Goal: Download file/media

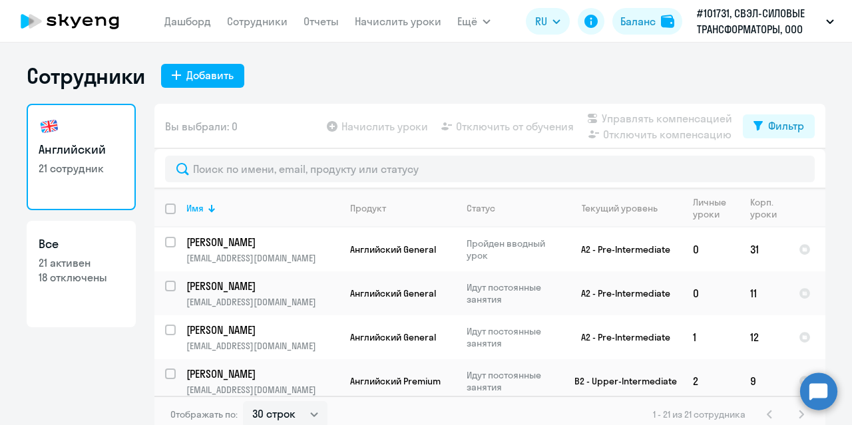
select select "30"
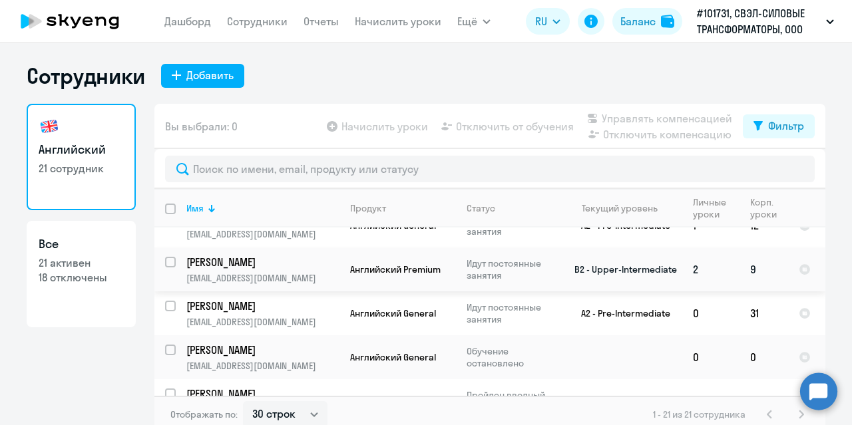
scroll to position [133, 0]
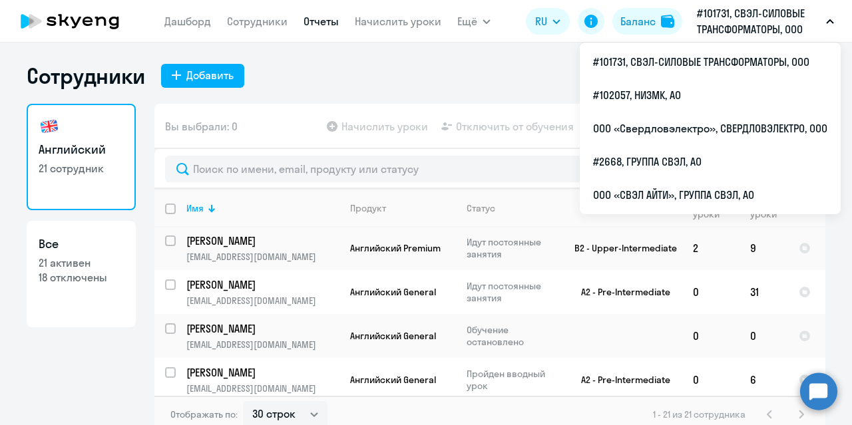
click at [313, 23] on link "Отчеты" at bounding box center [321, 21] width 35 height 13
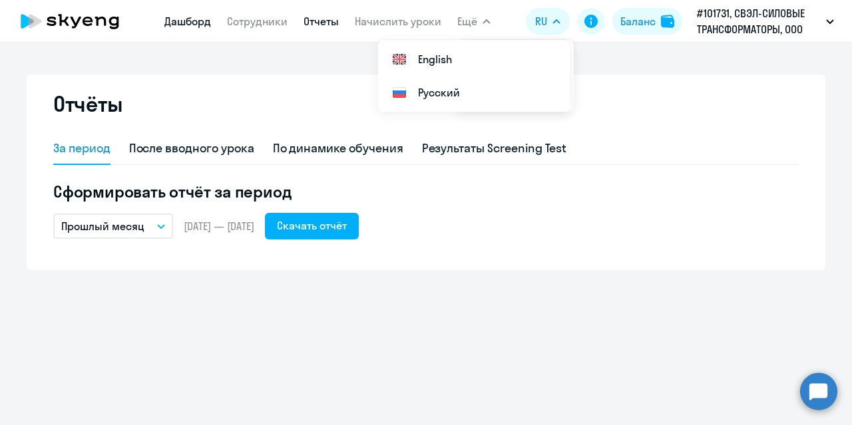
click at [188, 23] on link "Дашборд" at bounding box center [187, 21] width 47 height 13
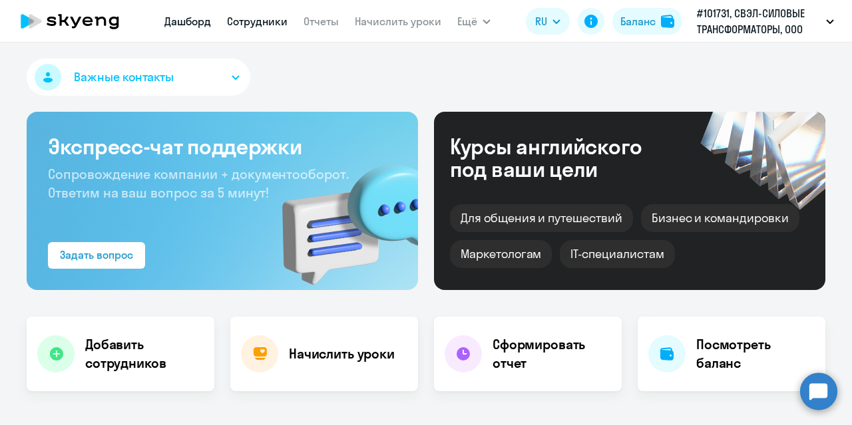
select select "30"
click at [472, 21] on span "Ещё" at bounding box center [467, 21] width 20 height 16
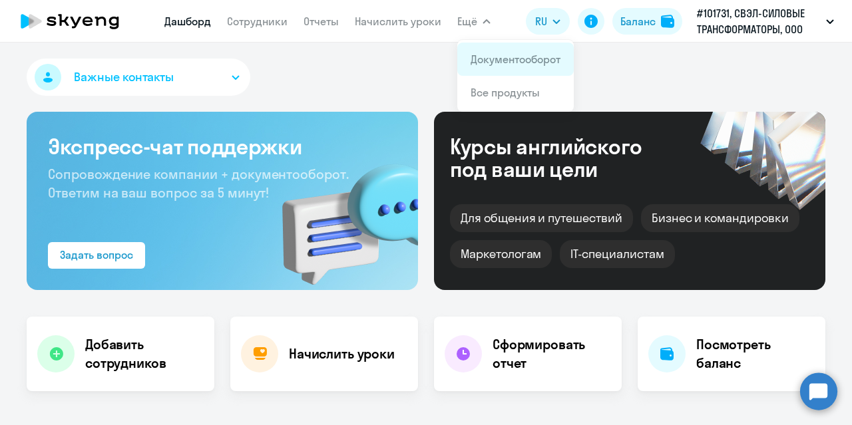
click at [496, 59] on link "Документооборот" at bounding box center [516, 59] width 90 height 13
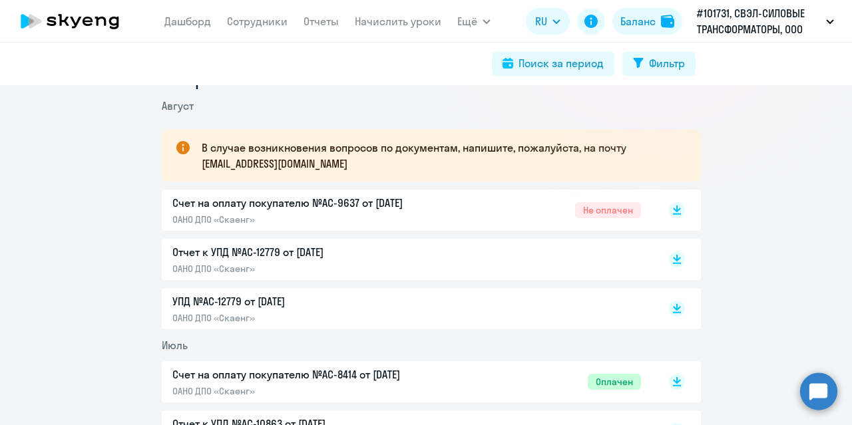
scroll to position [266, 0]
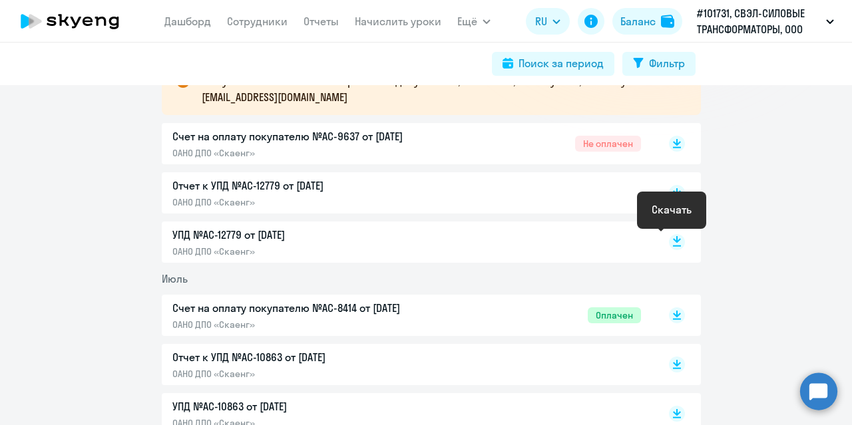
click at [672, 245] on rect at bounding box center [677, 242] width 16 height 16
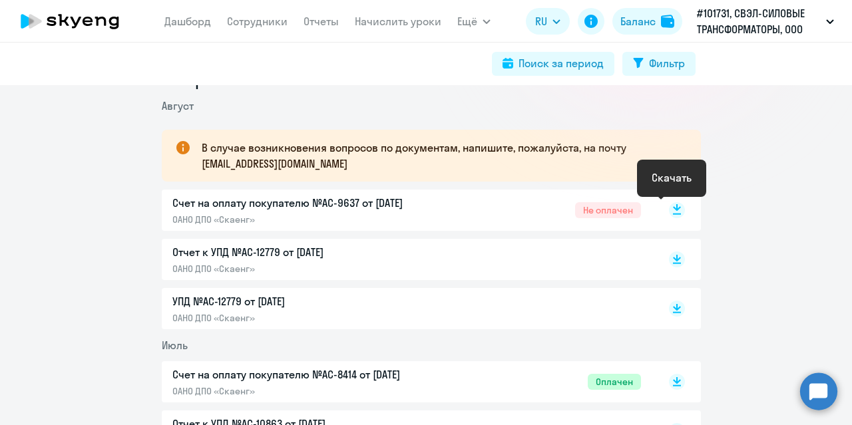
click at [670, 212] on rect at bounding box center [677, 210] width 16 height 16
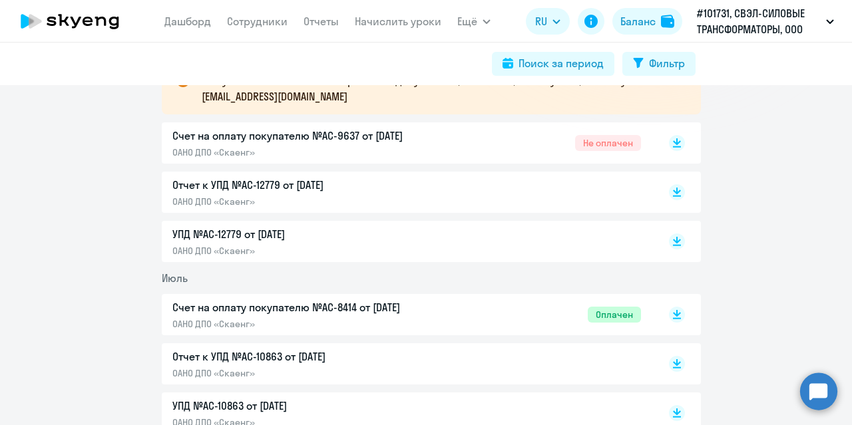
scroll to position [266, 0]
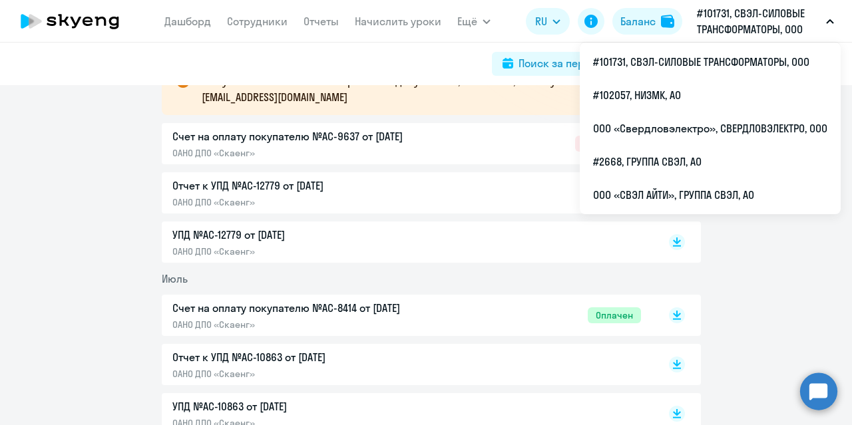
click at [802, 23] on p "#101731, СВЭЛ-СИЛОВЫЕ ТРАНСФОРМАТОРЫ, ООО" at bounding box center [759, 21] width 124 height 32
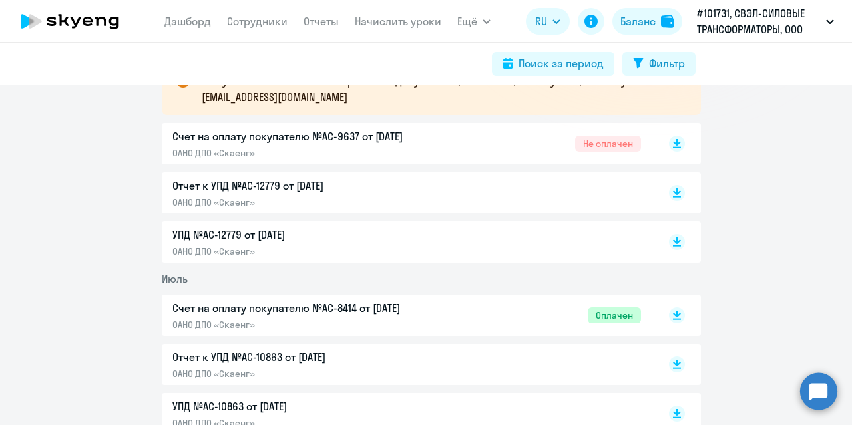
click at [826, 19] on icon "button" at bounding box center [830, 21] width 8 height 5
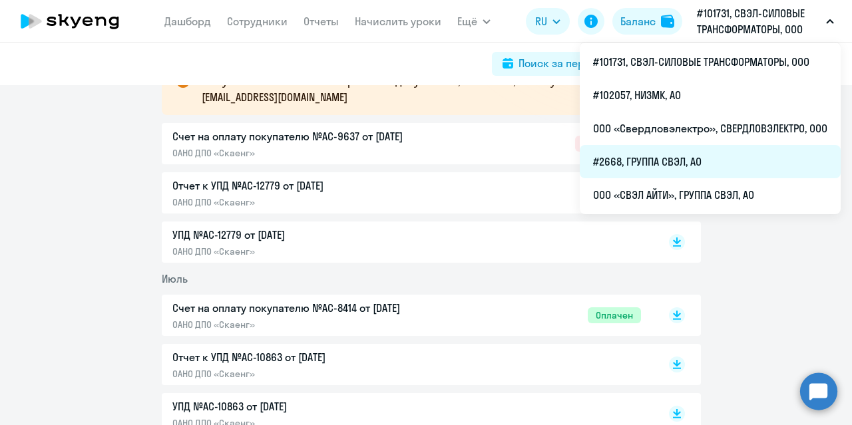
click at [660, 158] on li "#2668, ГРУППА СВЭЛ, АО" at bounding box center [710, 161] width 261 height 33
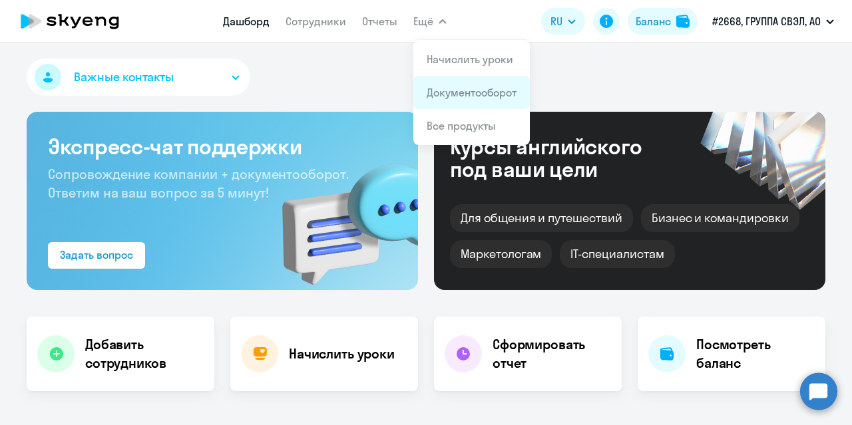
click at [453, 94] on link "Документооборот" at bounding box center [472, 92] width 90 height 13
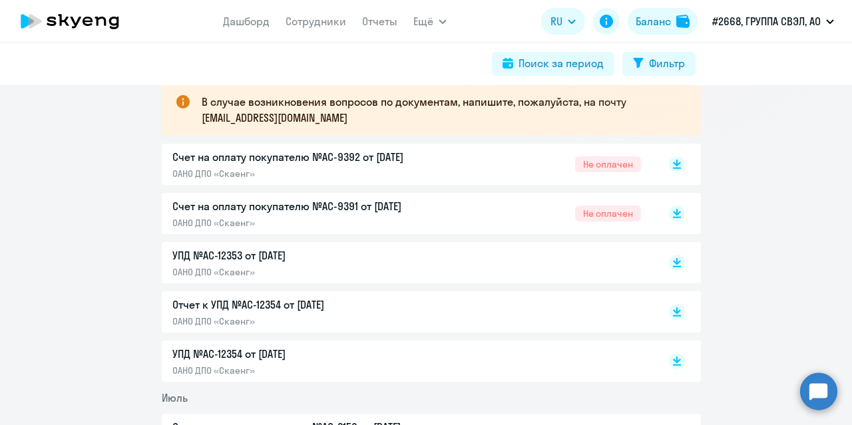
scroll to position [266, 0]
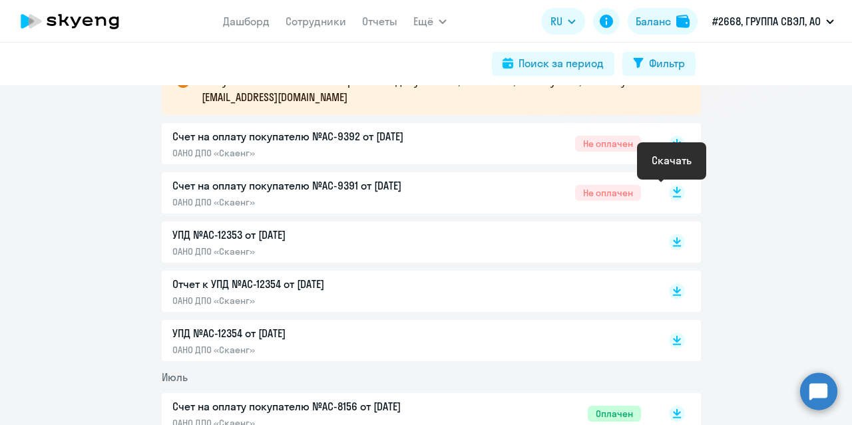
click at [673, 192] on icon at bounding box center [677, 190] width 8 height 7
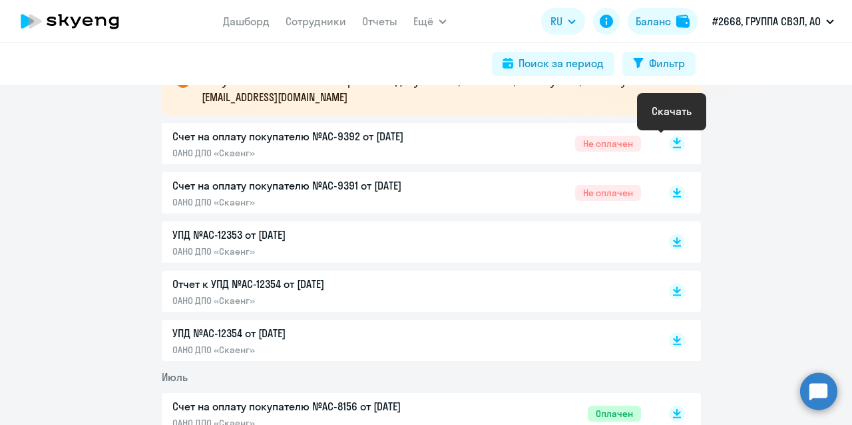
click at [673, 143] on icon at bounding box center [677, 141] width 8 height 7
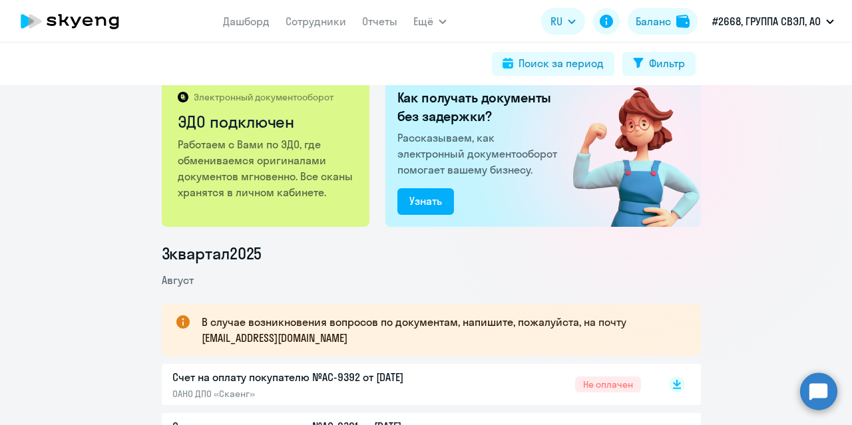
scroll to position [0, 0]
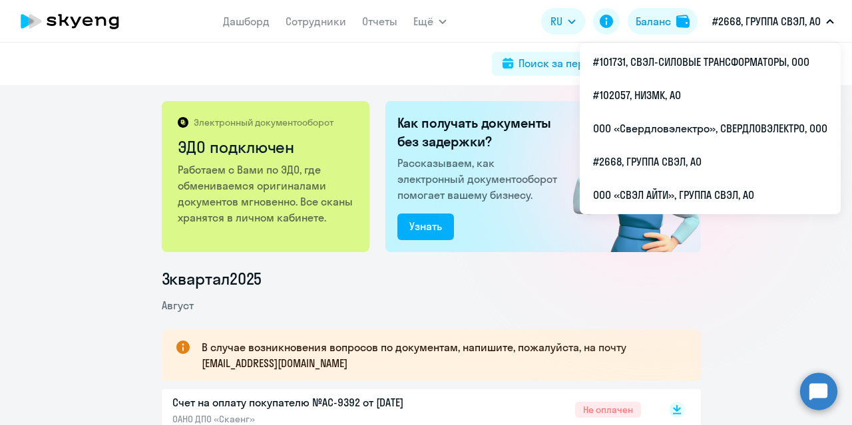
click at [777, 22] on p "#2668, ГРУППА СВЭЛ, АО" at bounding box center [766, 21] width 109 height 16
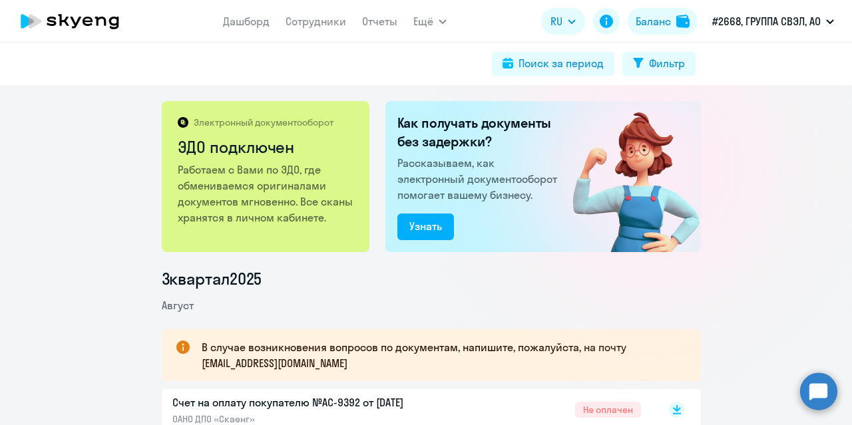
click at [777, 22] on p "#2668, ГРУППА СВЭЛ, АО" at bounding box center [766, 21] width 109 height 16
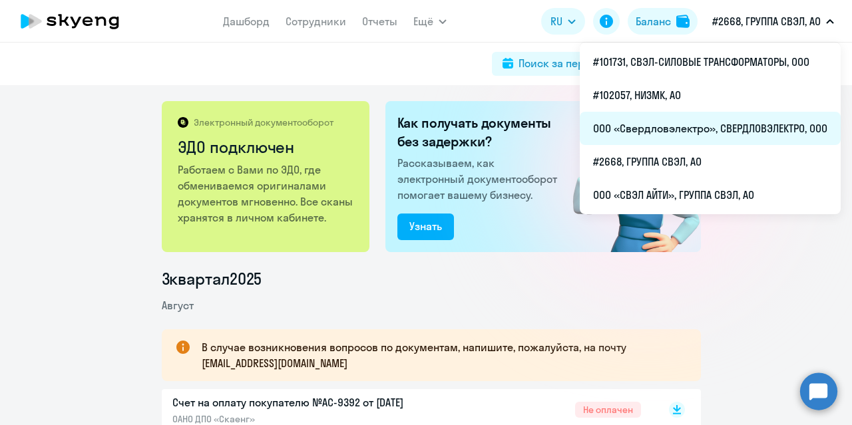
click at [672, 128] on li "ООО «Свердловэлектро», СВЕРДЛОВЭЛЕКТРО, ООО" at bounding box center [710, 128] width 261 height 33
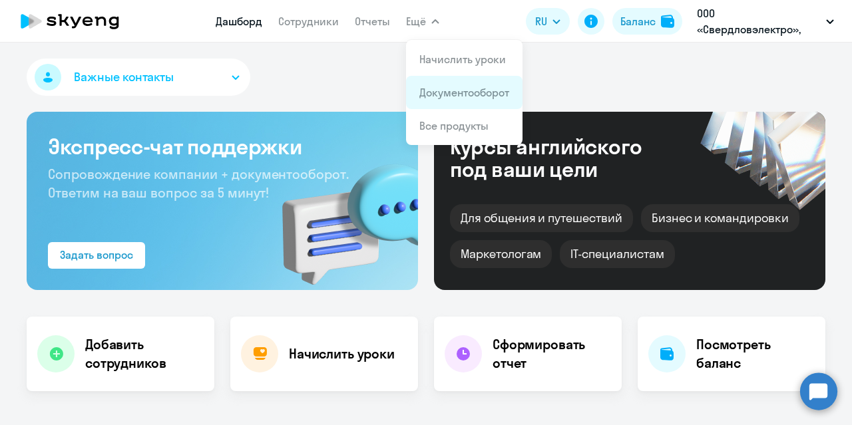
click at [443, 95] on link "Документооборот" at bounding box center [464, 92] width 90 height 13
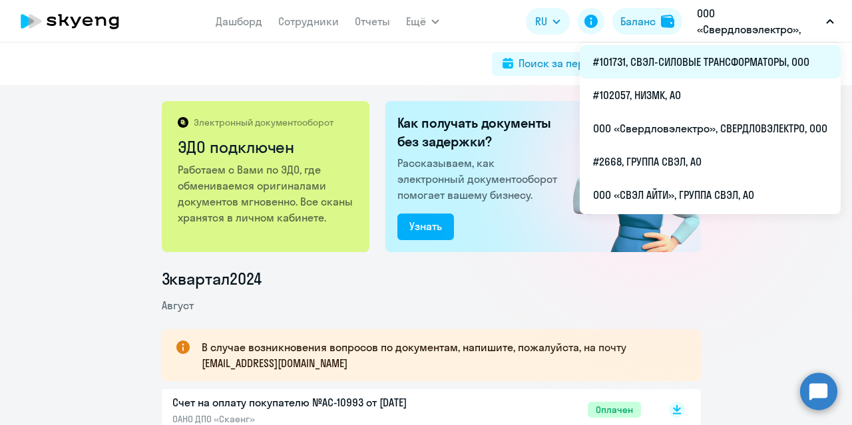
click at [720, 65] on li "#101731, СВЭЛ-СИЛОВЫЕ ТРАНСФОРМАТОРЫ, ООО" at bounding box center [710, 61] width 261 height 33
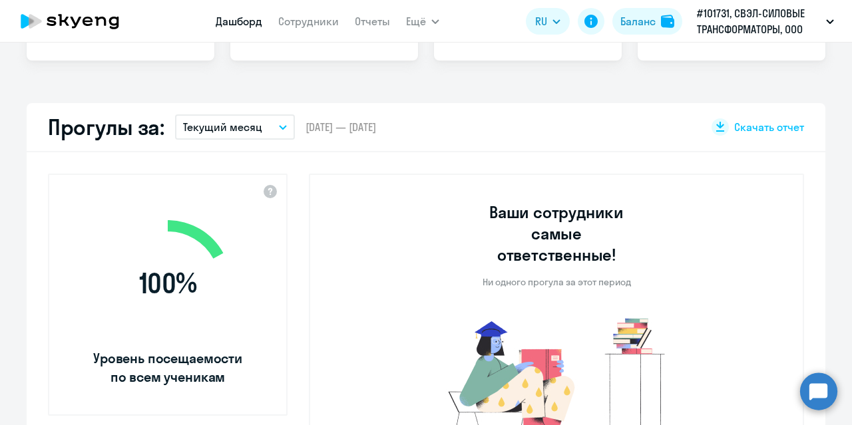
scroll to position [333, 0]
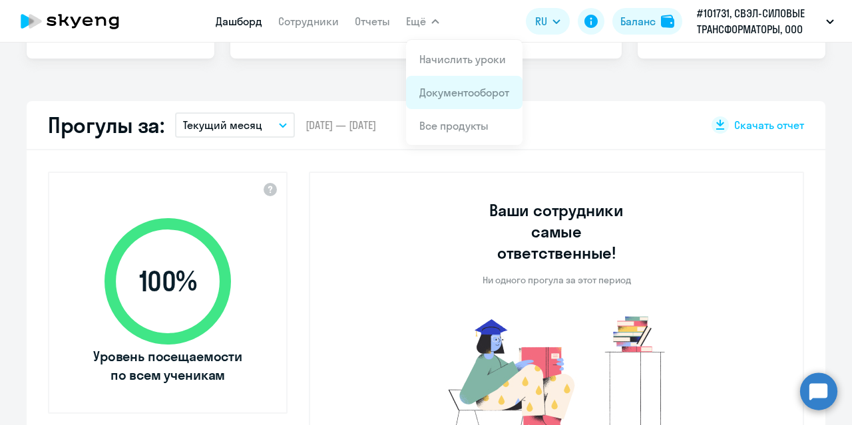
click at [453, 92] on link "Документооборот" at bounding box center [464, 92] width 90 height 13
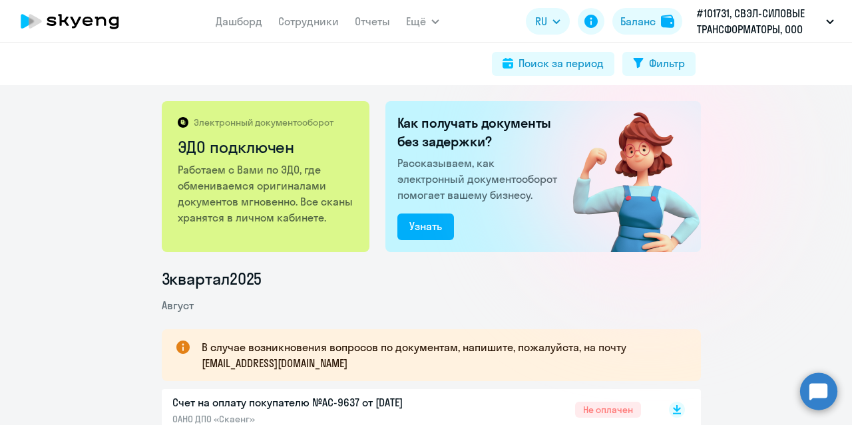
scroll to position [200, 0]
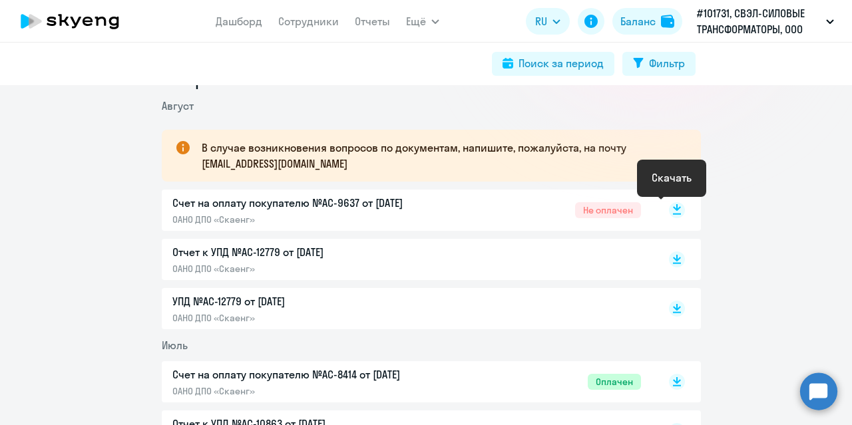
click at [676, 211] on rect at bounding box center [677, 210] width 16 height 16
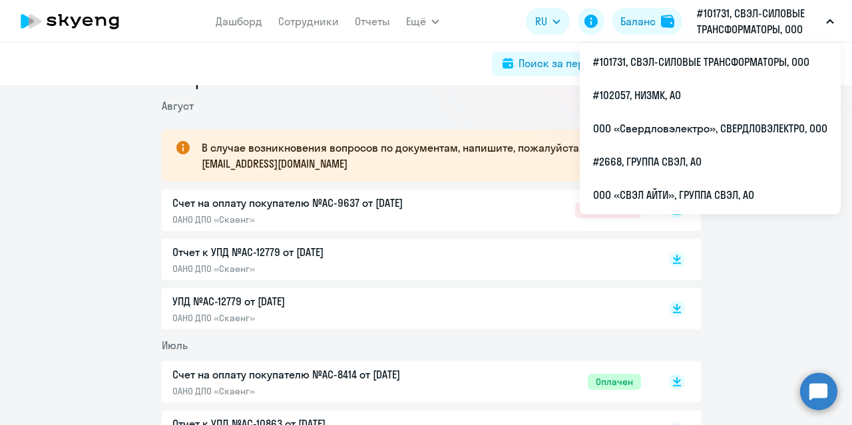
click at [758, 22] on p "#101731, СВЭЛ-СИЛОВЫЕ ТРАНСФОРМАТОРЫ, ООО" at bounding box center [759, 21] width 124 height 32
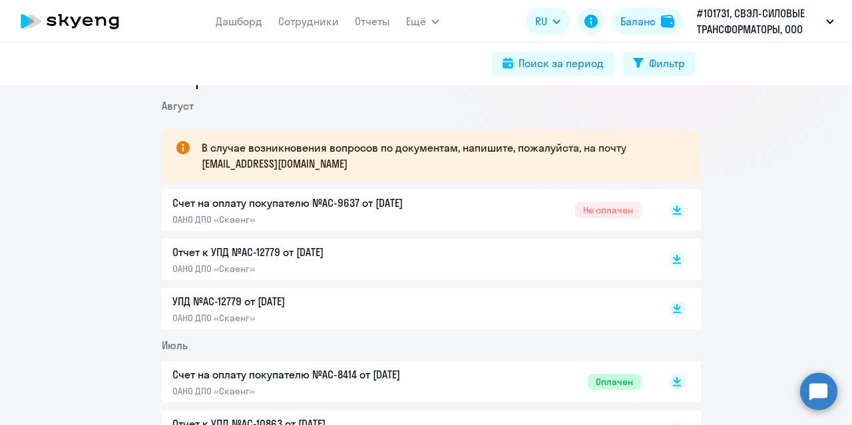
click at [794, 25] on p "#101731, СВЭЛ-СИЛОВЫЕ ТРАНСФОРМАТОРЫ, ООО" at bounding box center [759, 21] width 124 height 32
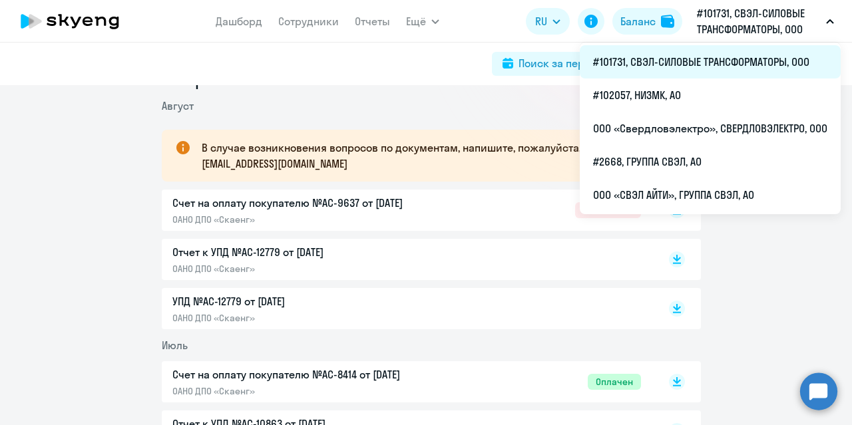
click at [681, 62] on li "#101731, СВЭЛ-СИЛОВЫЕ ТРАНСФОРМАТОРЫ, ООО" at bounding box center [710, 61] width 261 height 33
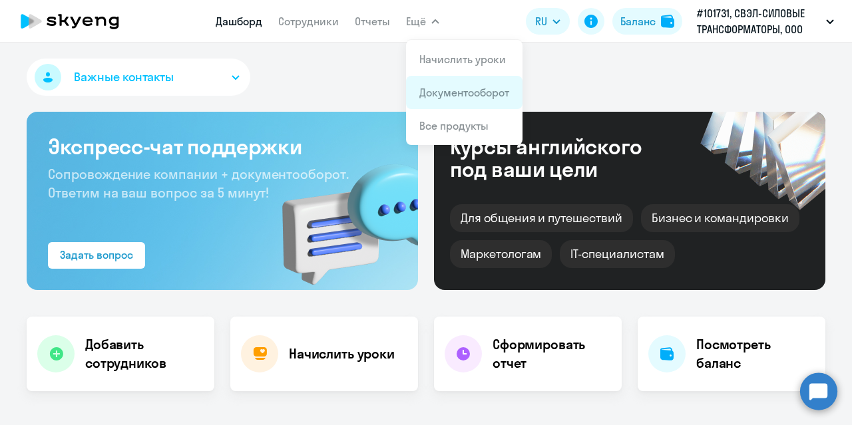
click at [451, 95] on link "Документооборот" at bounding box center [464, 92] width 90 height 13
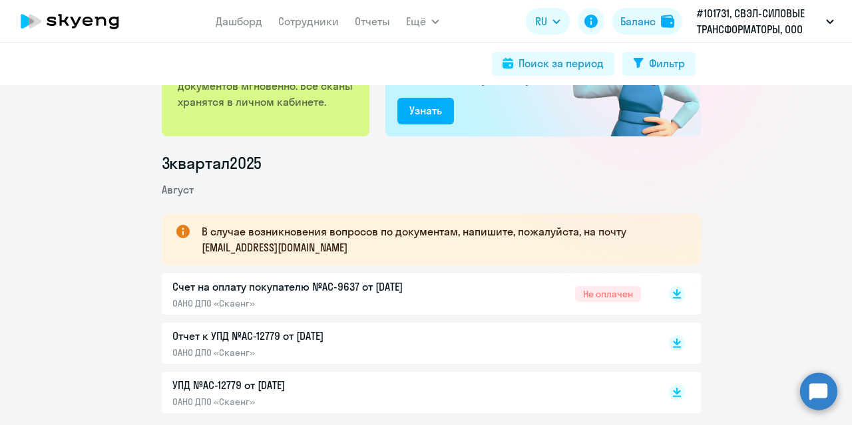
scroll to position [133, 0]
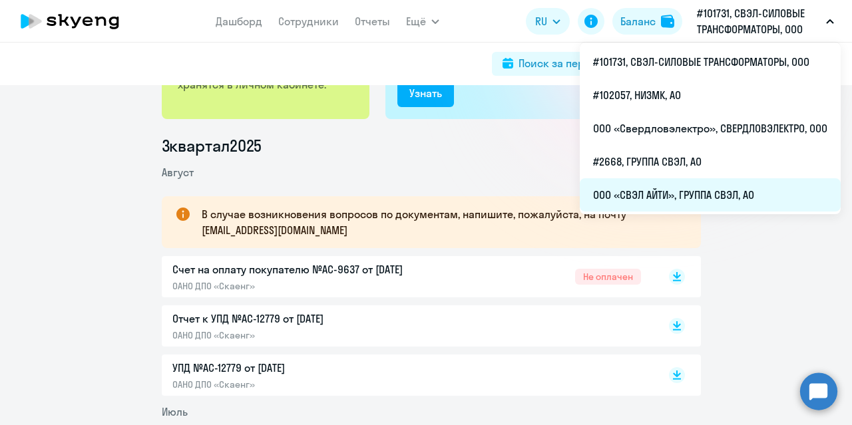
click at [679, 194] on li "ООО «СВЭЛ АЙТИ», ГРУППА СВЭЛ, АО" at bounding box center [710, 194] width 261 height 33
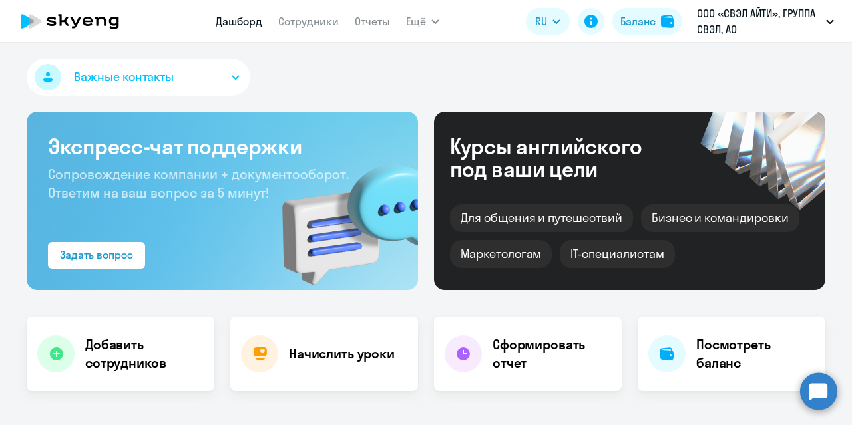
select select "30"
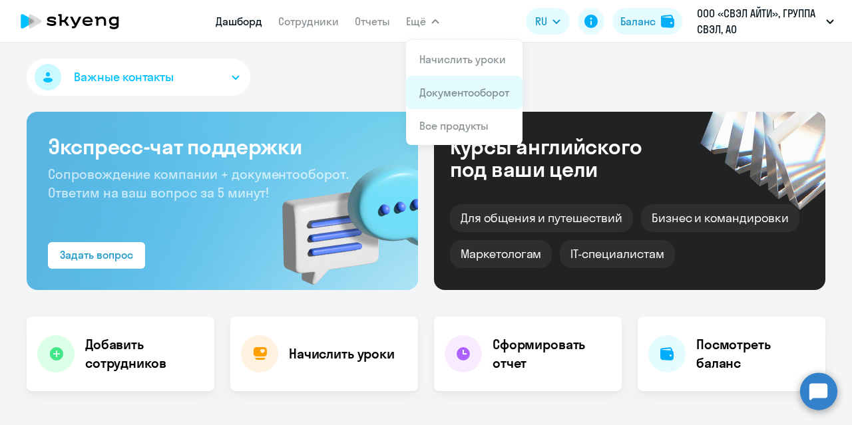
click at [450, 90] on link "Документооборот" at bounding box center [464, 92] width 90 height 13
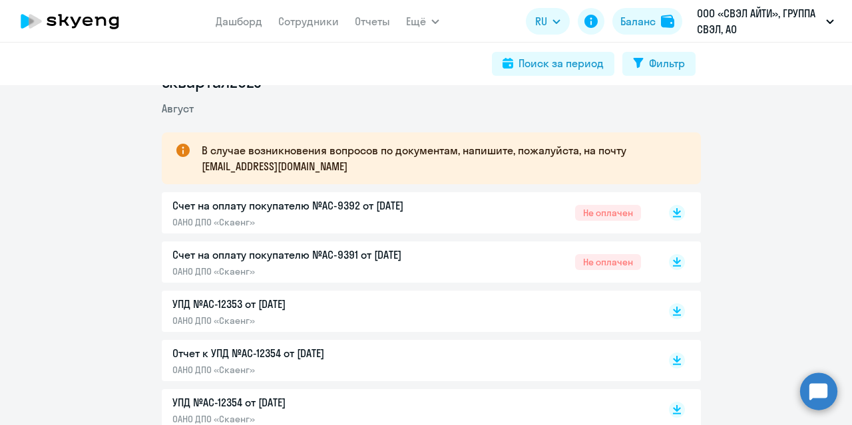
scroll to position [67, 0]
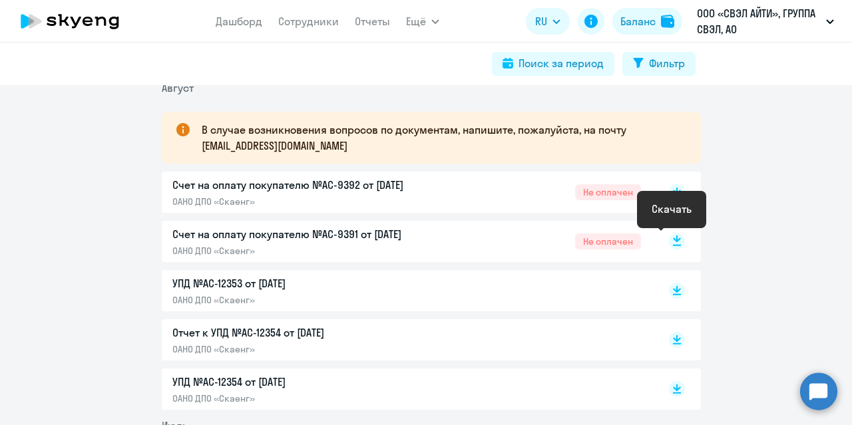
click at [673, 241] on icon at bounding box center [677, 239] width 8 height 7
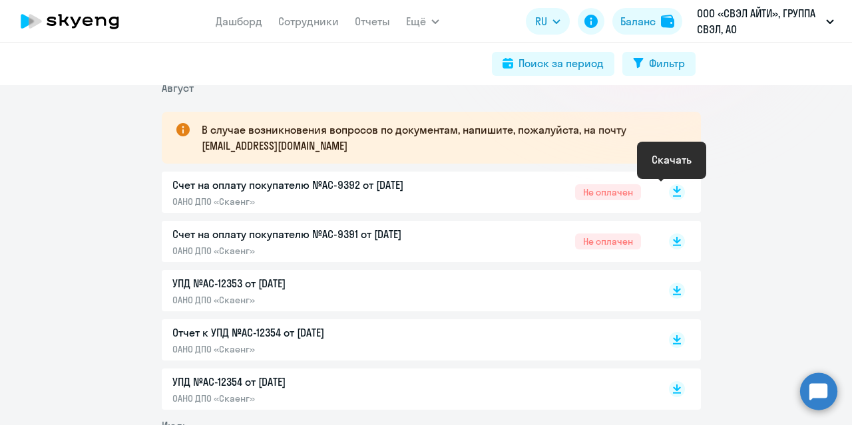
click at [670, 192] on rect at bounding box center [677, 192] width 16 height 16
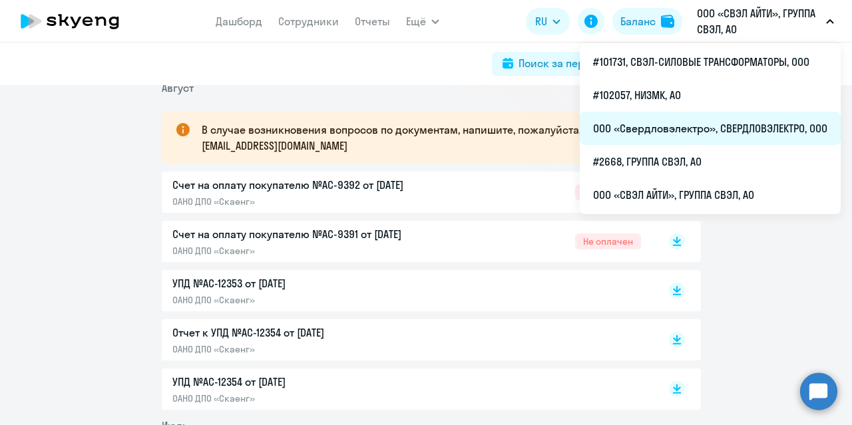
click at [704, 128] on li "ООО «Свердловэлектро», СВЕРДЛОВЭЛЕКТРО, ООО" at bounding box center [710, 128] width 261 height 33
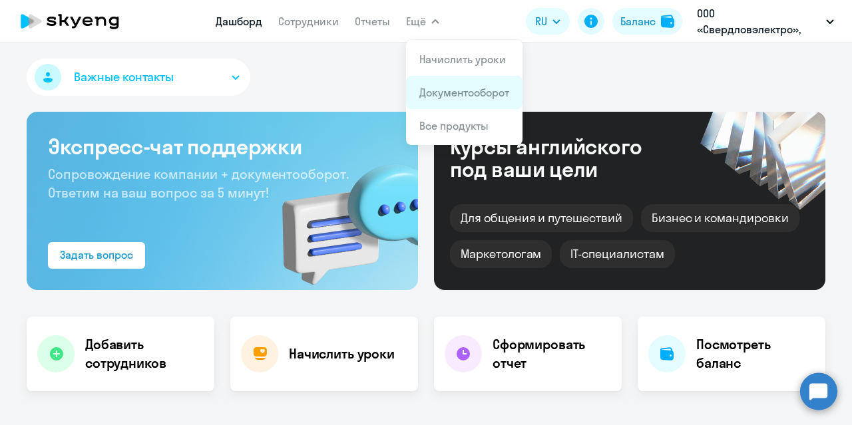
click at [445, 99] on app-menu-item-link "Документооборот" at bounding box center [464, 93] width 90 height 16
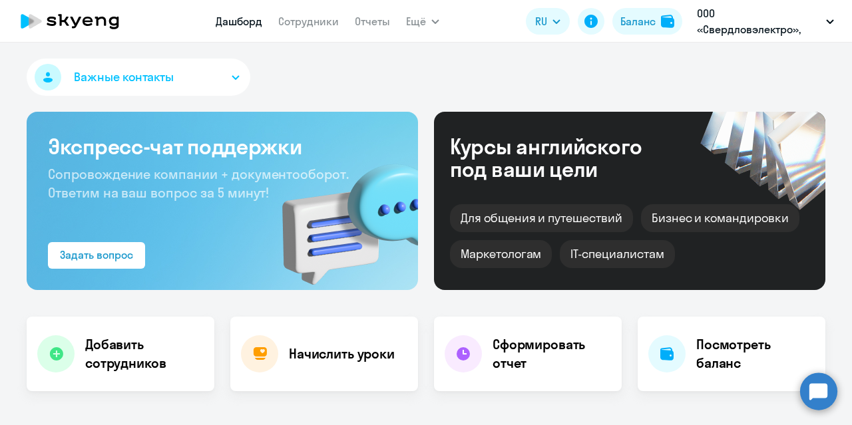
select select "30"
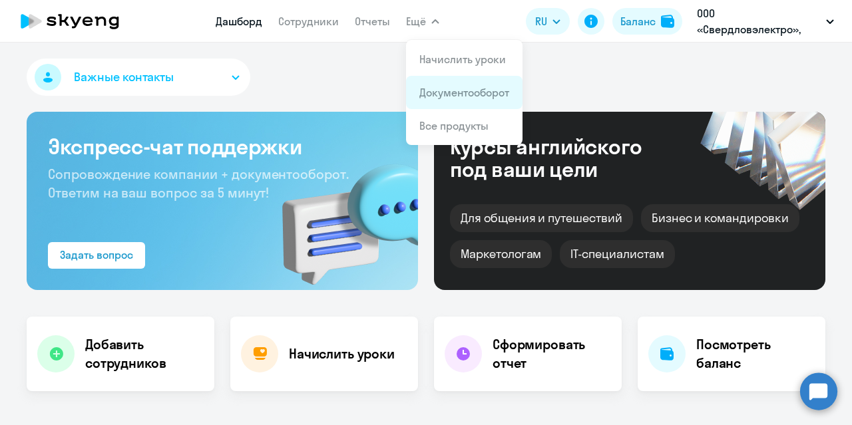
click at [449, 97] on link "Документооборот" at bounding box center [464, 92] width 90 height 13
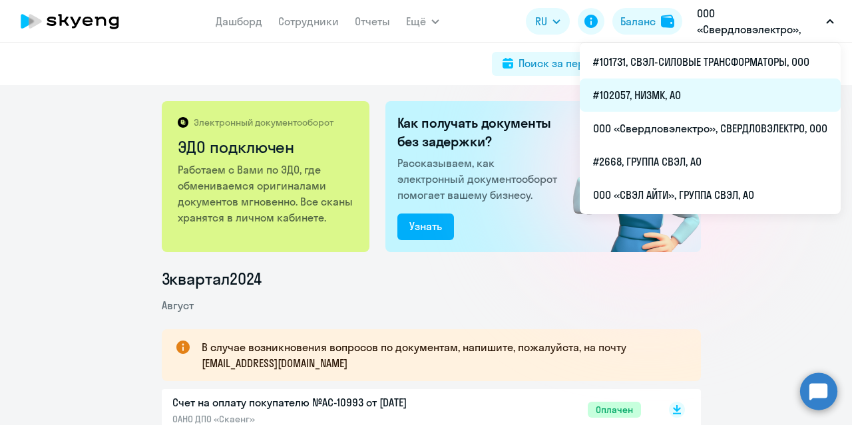
click at [669, 95] on li "#102057, НИЗМК, АО" at bounding box center [710, 95] width 261 height 33
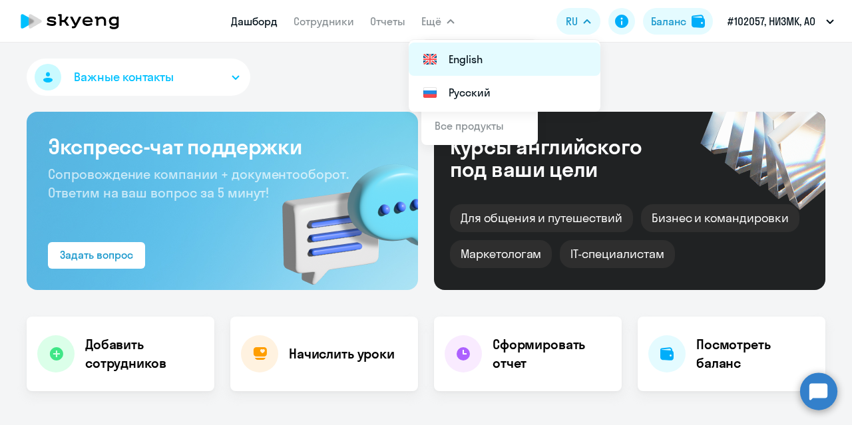
select select "30"
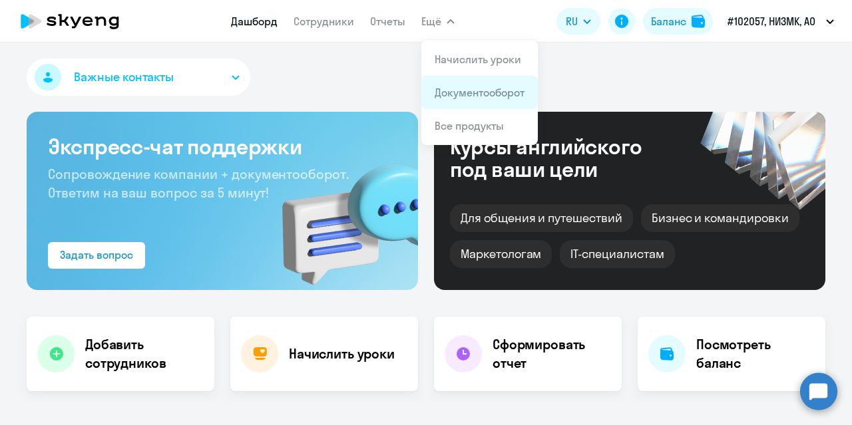
click at [469, 93] on link "Документооборот" at bounding box center [480, 92] width 90 height 13
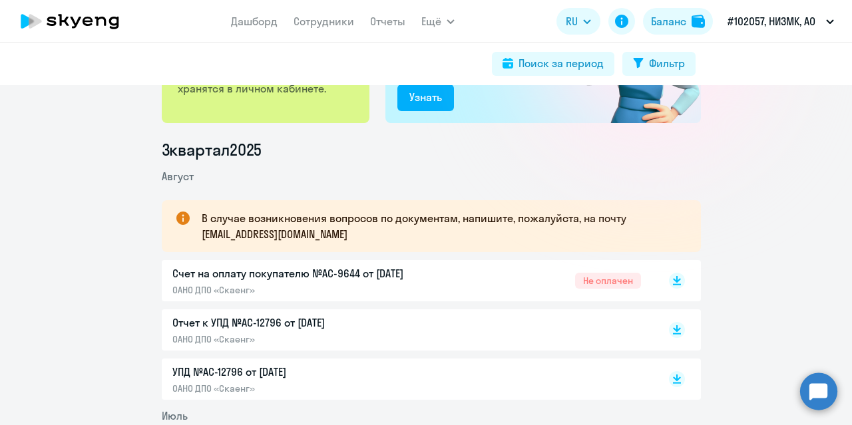
scroll to position [133, 0]
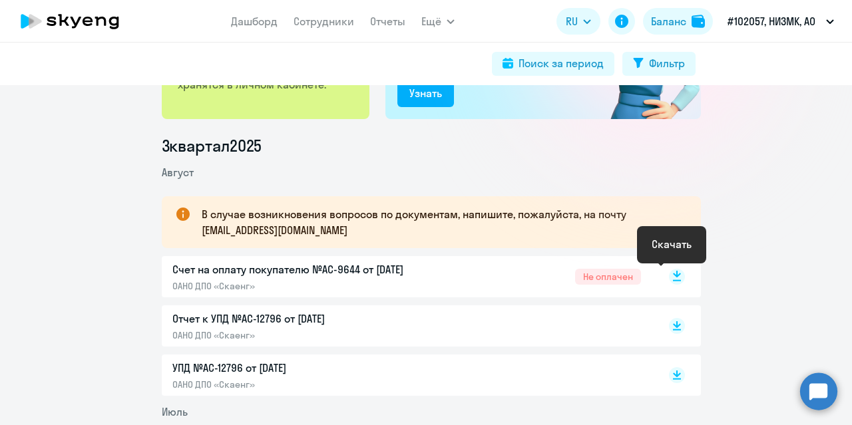
click at [670, 277] on rect at bounding box center [677, 277] width 16 height 16
